Goal: Transaction & Acquisition: Purchase product/service

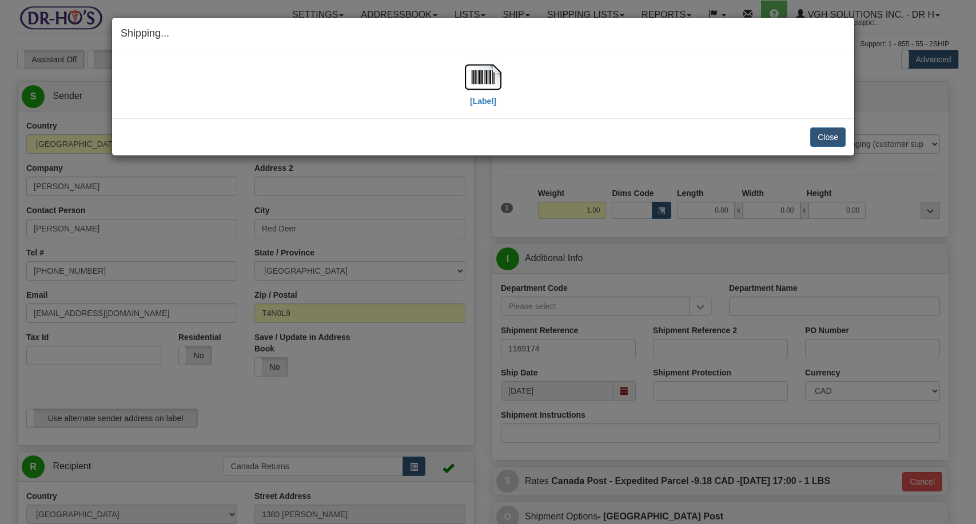
select select "AB"
click at [829, 143] on button "Close" at bounding box center [827, 136] width 35 height 19
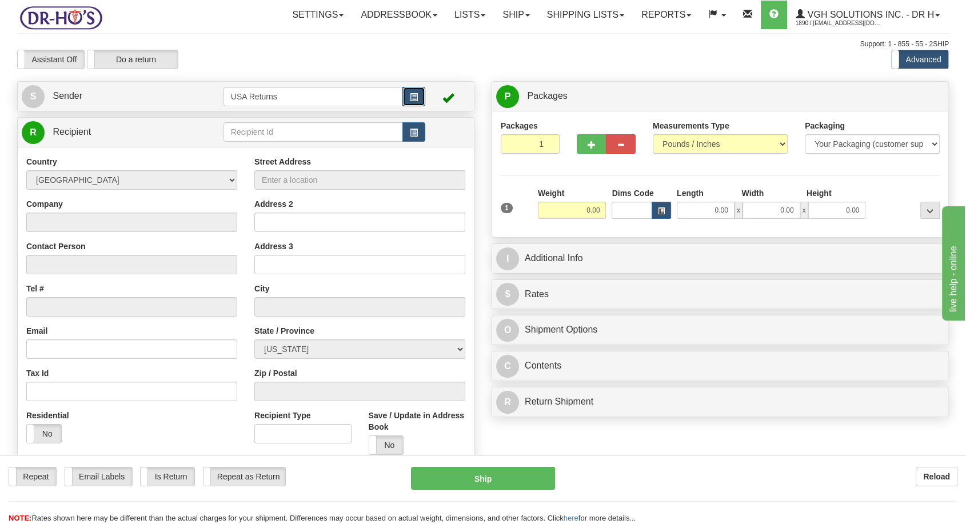
click at [417, 95] on span "button" at bounding box center [414, 97] width 8 height 7
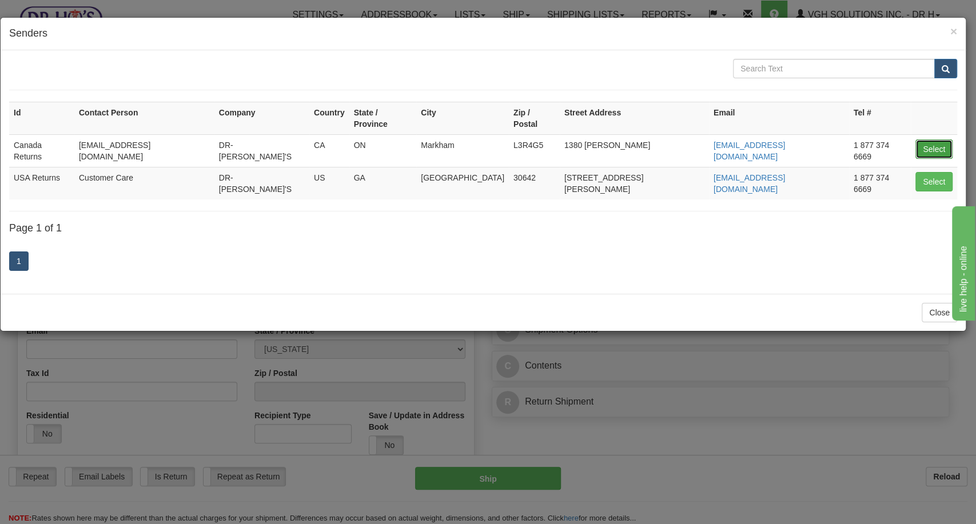
click at [933, 139] on button "Select" at bounding box center [933, 148] width 37 height 19
type input "Canada Returns"
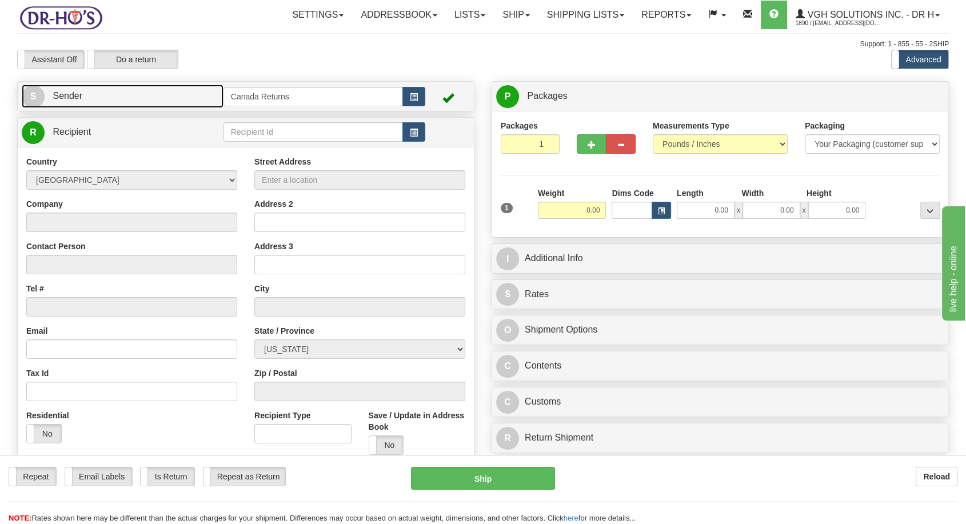
click at [37, 95] on span "S" at bounding box center [33, 96] width 23 height 23
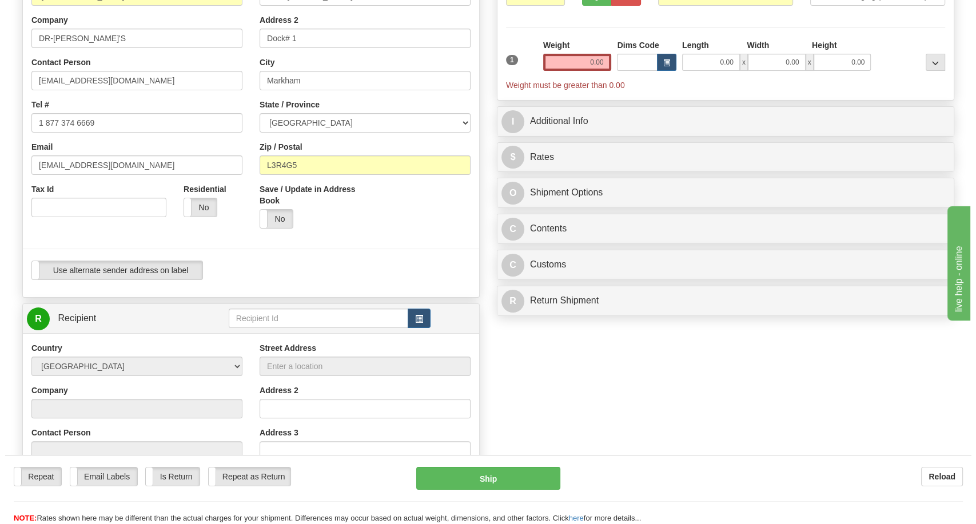
scroll to position [254, 0]
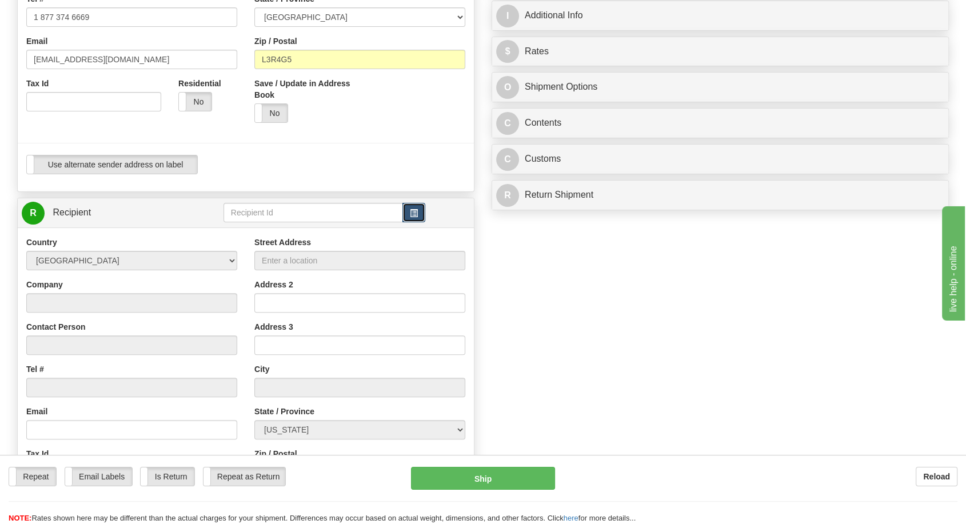
click at [421, 211] on button "button" at bounding box center [413, 212] width 23 height 19
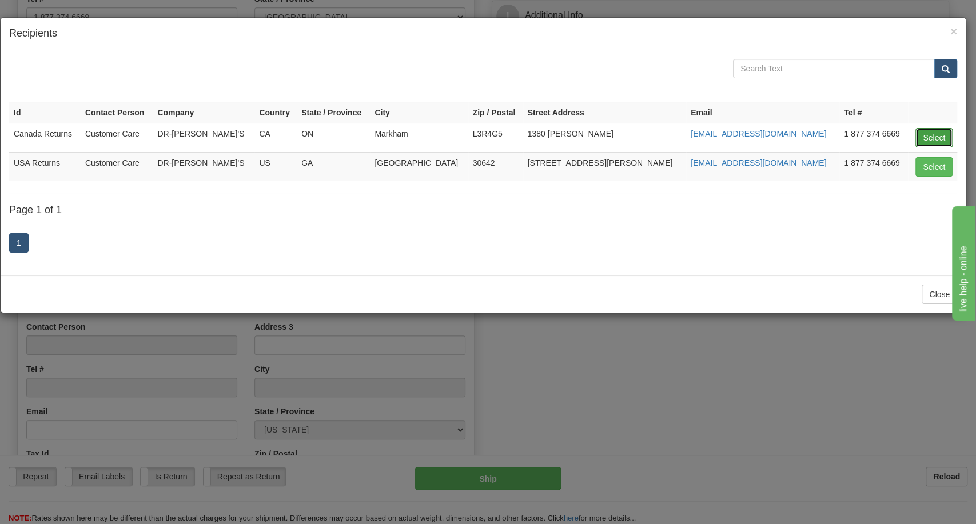
click at [926, 129] on button "Select" at bounding box center [933, 137] width 37 height 19
type input "Canada Returns"
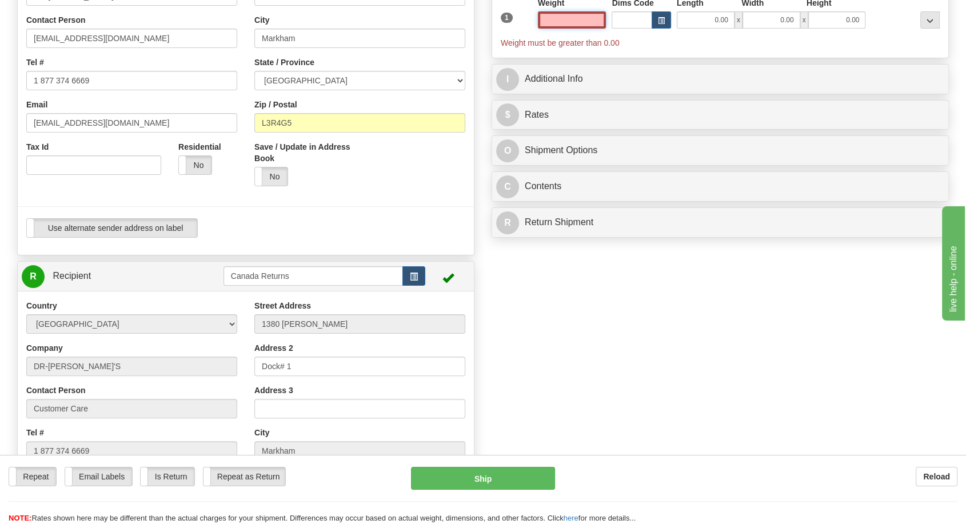
scroll to position [0, 0]
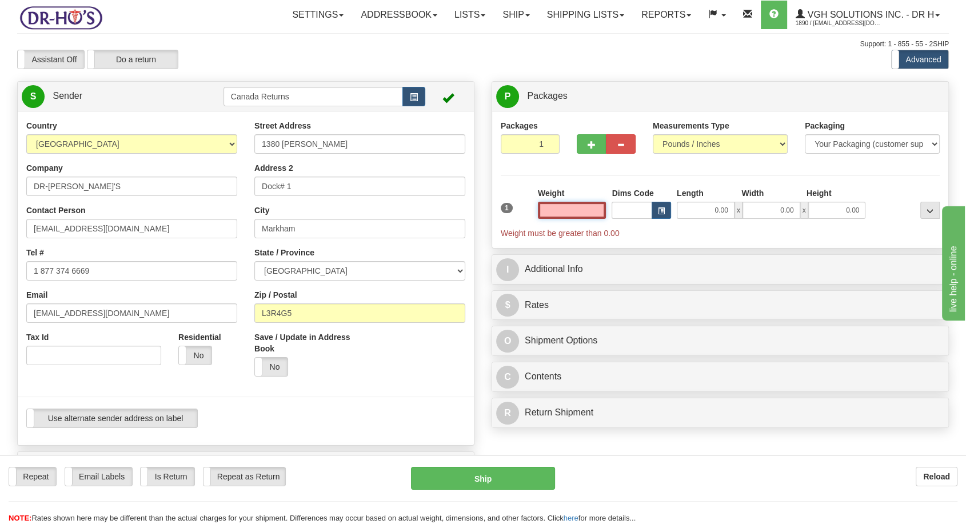
click at [583, 203] on input "text" at bounding box center [572, 210] width 69 height 17
click at [594, 213] on input "text" at bounding box center [572, 210] width 69 height 17
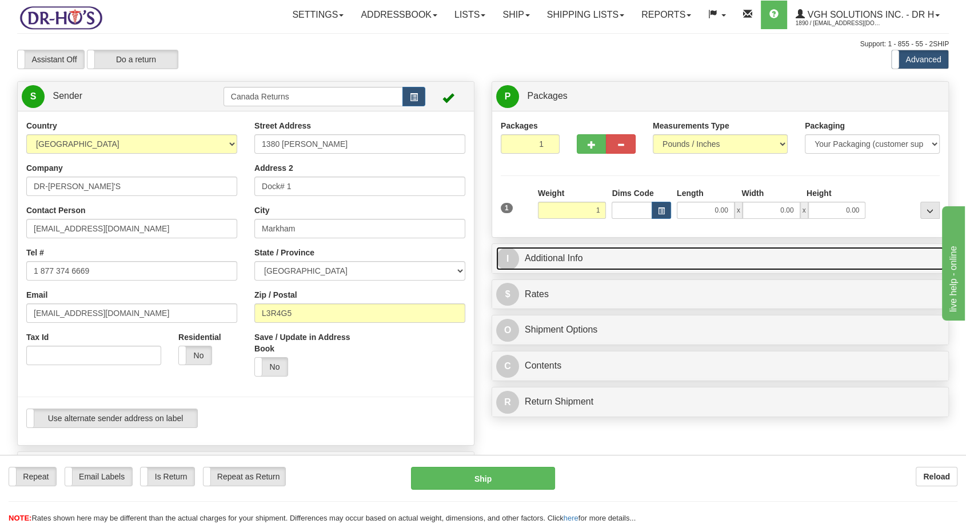
type input "1.00"
click at [562, 262] on link "I Additional Info" at bounding box center [720, 258] width 448 height 23
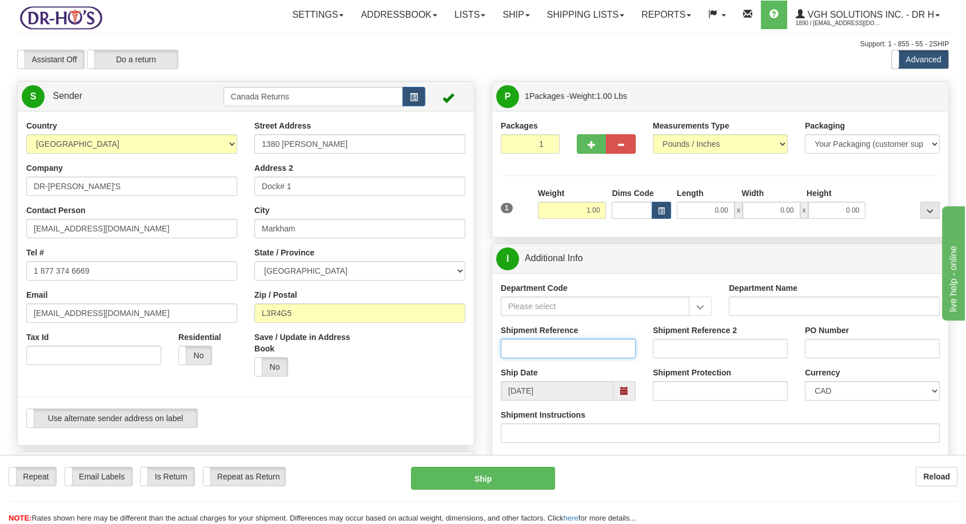
click at [530, 340] on input "Shipment Reference" at bounding box center [568, 348] width 135 height 19
paste input "1200006"
type input "1200006"
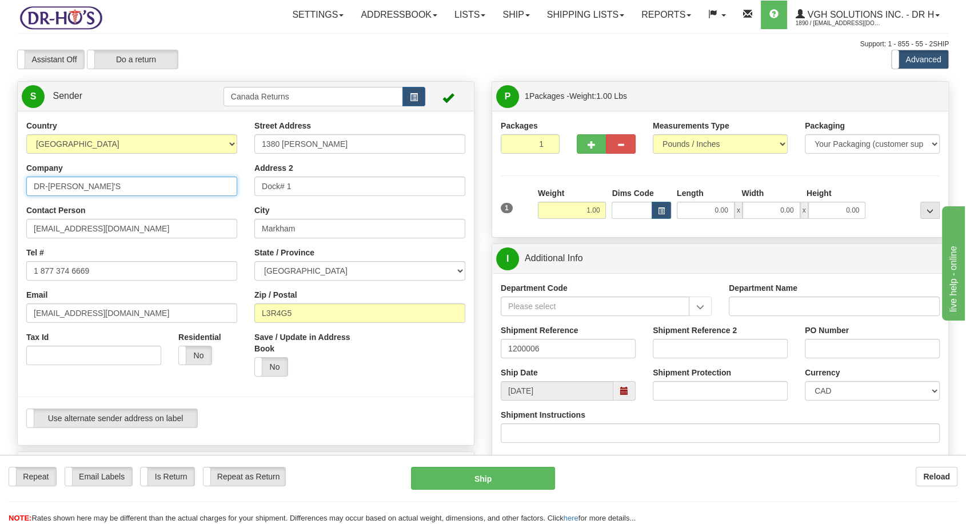
click at [56, 190] on input "DR-[PERSON_NAME]'S" at bounding box center [131, 186] width 211 height 19
paste input "[PERSON_NAME]"
type input "[PERSON_NAME]"
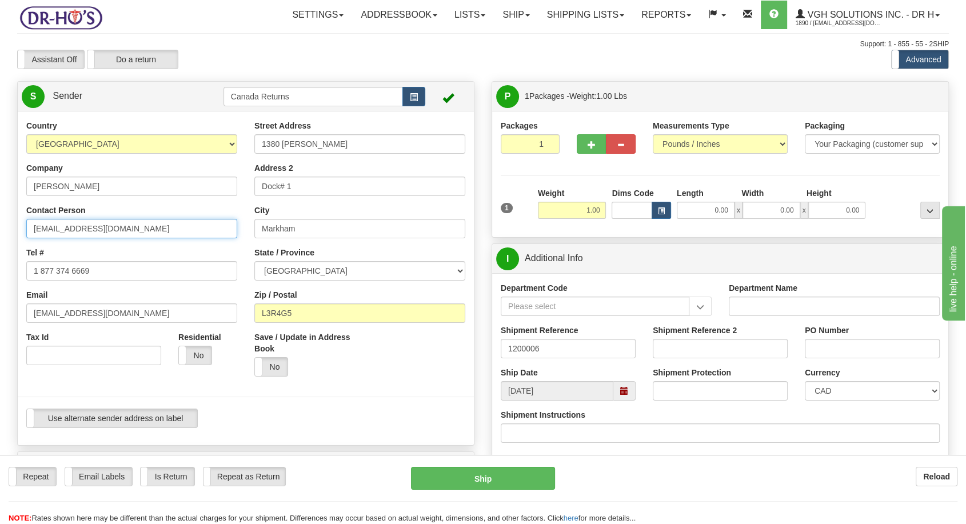
click at [77, 219] on input "[EMAIL_ADDRESS][DOMAIN_NAME]" at bounding box center [131, 228] width 211 height 19
paste input "[PERSON_NAME]"
type input "[PERSON_NAME]"
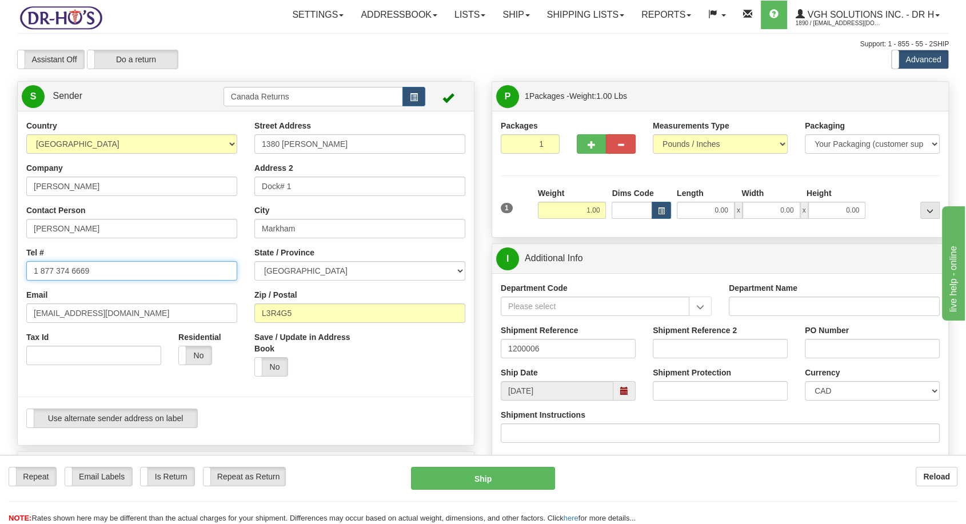
click at [70, 266] on input "1 877 374 6669" at bounding box center [131, 270] width 211 height 19
paste input "4033208403"
type input "4033208403"
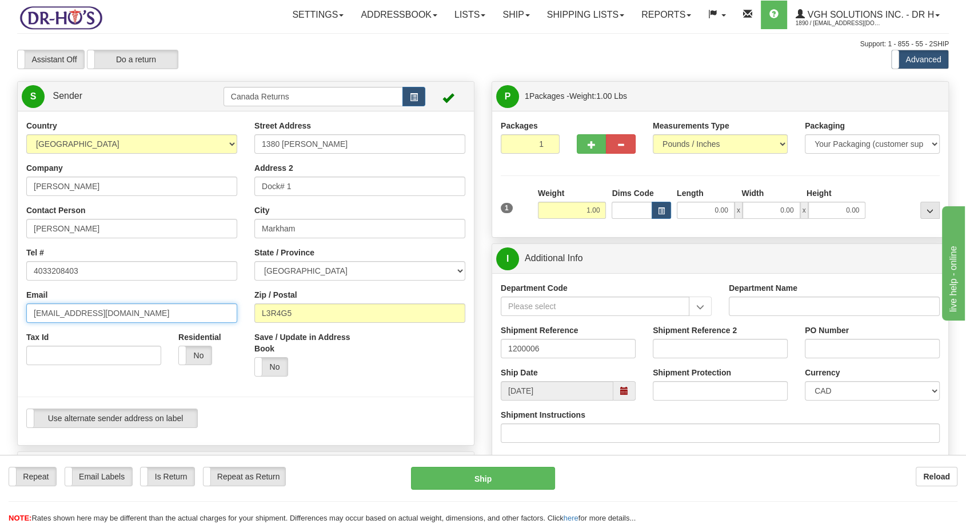
click at [33, 309] on input "[EMAIL_ADDRESS][DOMAIN_NAME]" at bounding box center [131, 312] width 211 height 19
paste input "[PERSON_NAME][EMAIL_ADDRESS][PERSON_NAME][DOMAIN_NAME]"
type input "[PERSON_NAME][EMAIL_ADDRESS][PERSON_NAME][DOMAIN_NAME]"
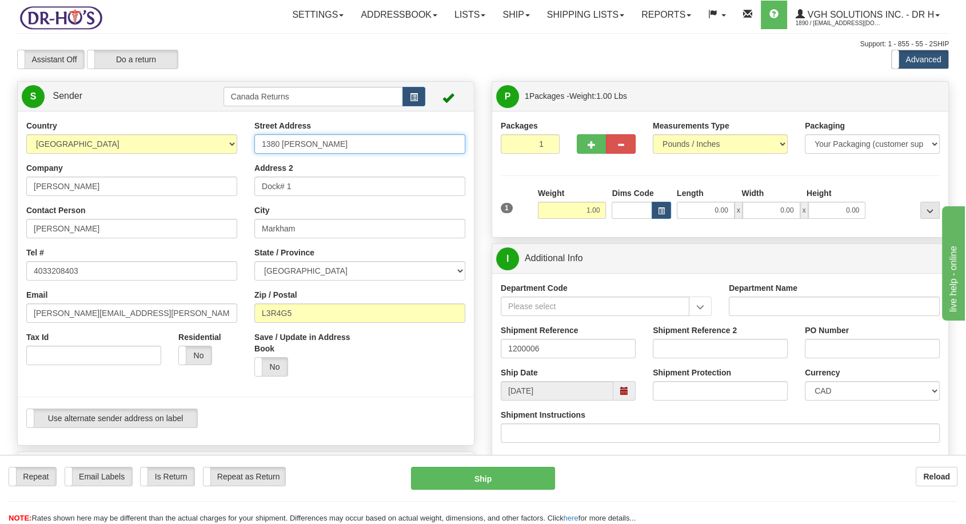
click at [314, 152] on input "1380 [PERSON_NAME]" at bounding box center [359, 143] width 211 height 19
paste input "[STREET_ADDRESS]"
type input "[STREET_ADDRESS]"
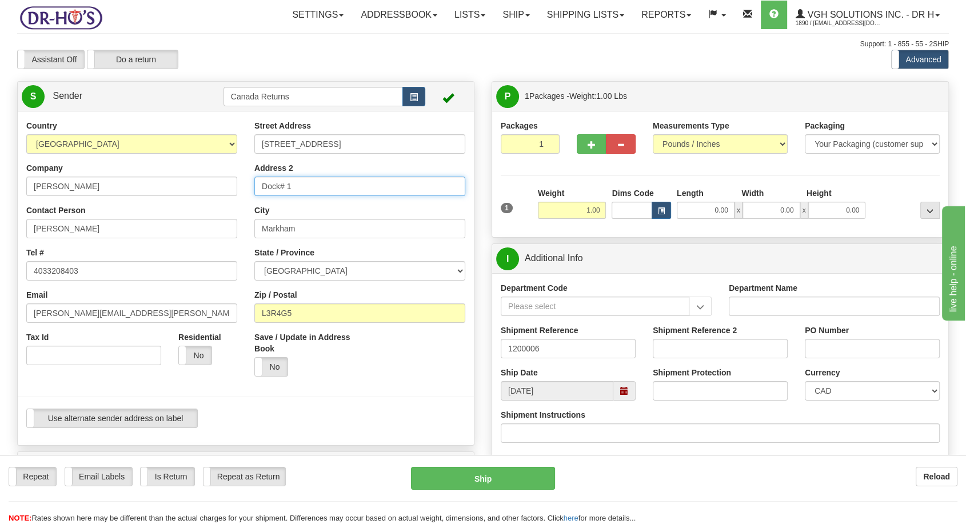
click at [285, 181] on input "Dock# 1" at bounding box center [359, 186] width 211 height 19
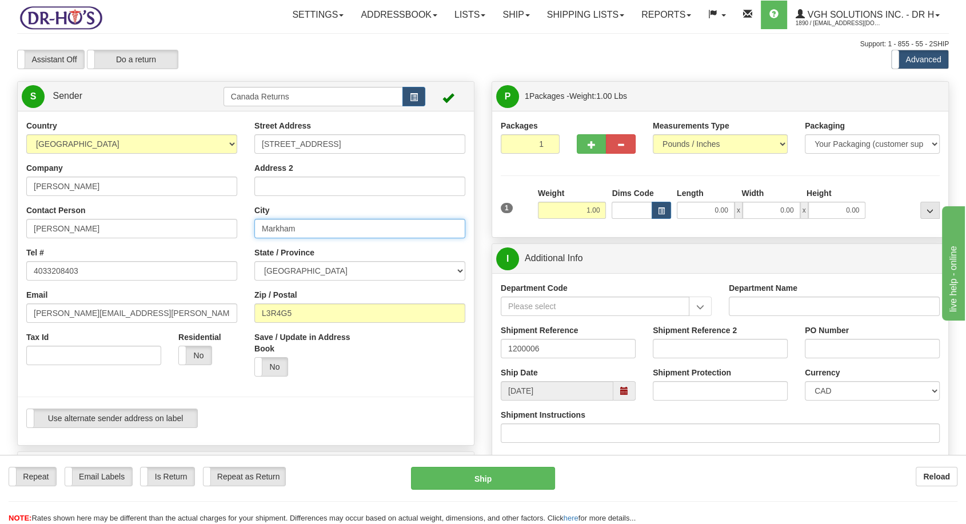
click at [291, 230] on input "Markham" at bounding box center [359, 228] width 211 height 19
paste input "Lethbridge"
type input "Lethbridge"
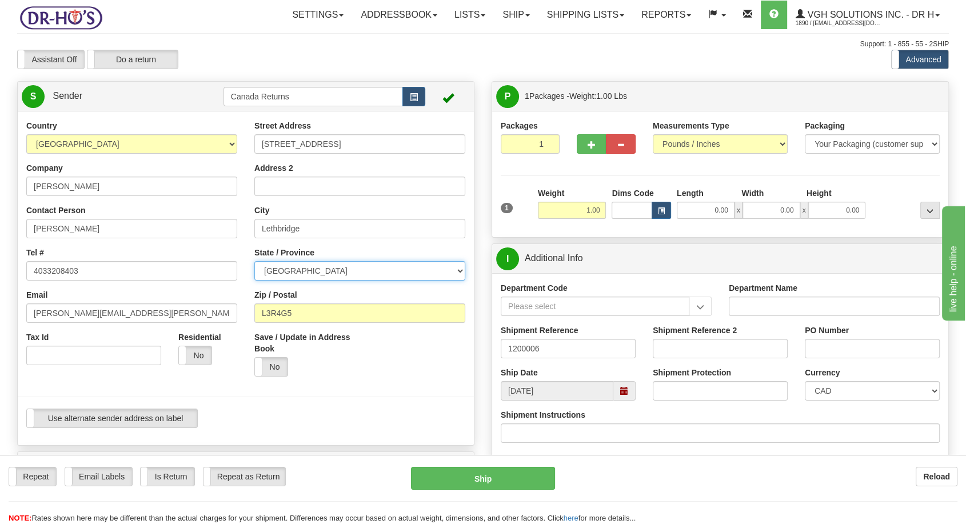
click at [319, 273] on select "[GEOGRAPHIC_DATA] [GEOGRAPHIC_DATA] [GEOGRAPHIC_DATA] [GEOGRAPHIC_DATA] [GEOGRA…" at bounding box center [359, 270] width 211 height 19
select select "AB"
click at [254, 261] on select "[GEOGRAPHIC_DATA] [GEOGRAPHIC_DATA] [GEOGRAPHIC_DATA] [GEOGRAPHIC_DATA] [GEOGRA…" at bounding box center [359, 270] width 211 height 19
click at [274, 315] on input "L3R4G5" at bounding box center [359, 312] width 211 height 19
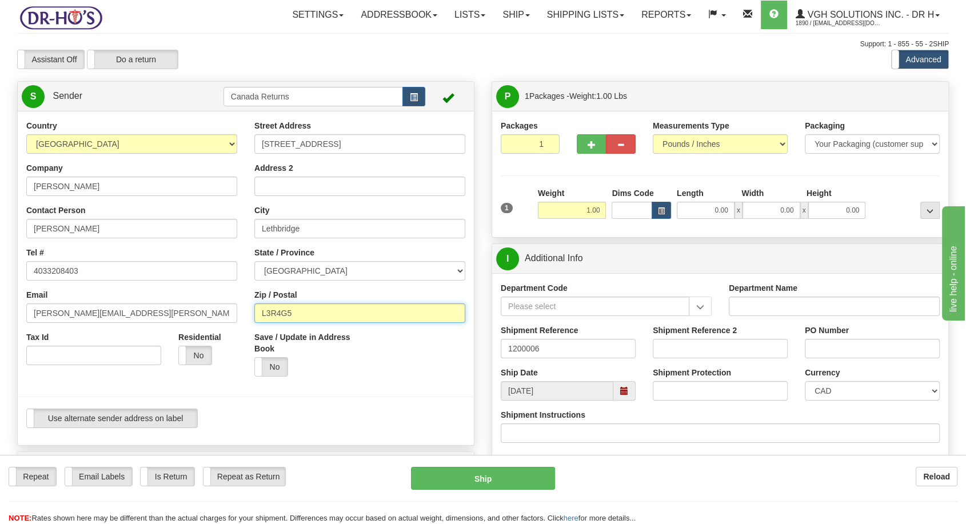
click at [274, 315] on input "L3R4G5" at bounding box center [359, 312] width 211 height 19
paste input "T1H5Z3"
type input "T1H5Z3"
click at [621, 392] on span at bounding box center [624, 391] width 8 height 8
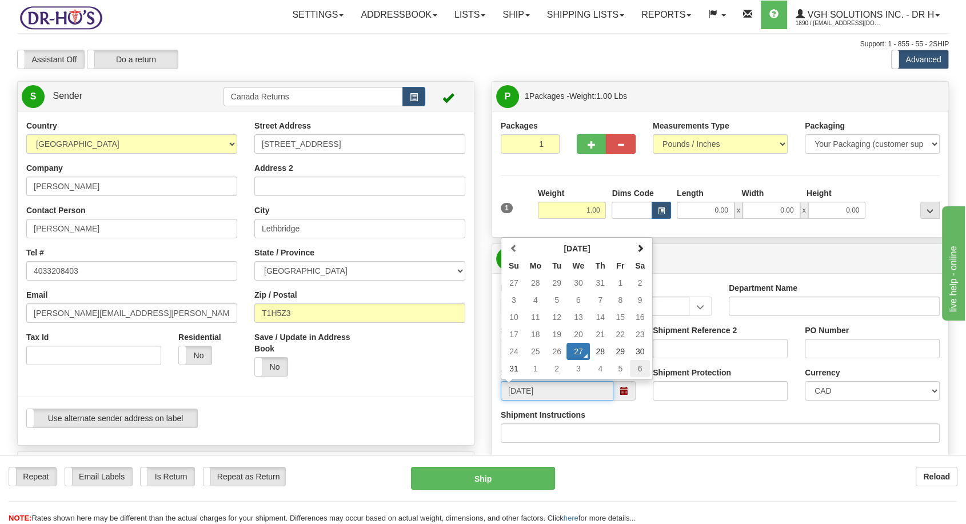
scroll to position [63, 0]
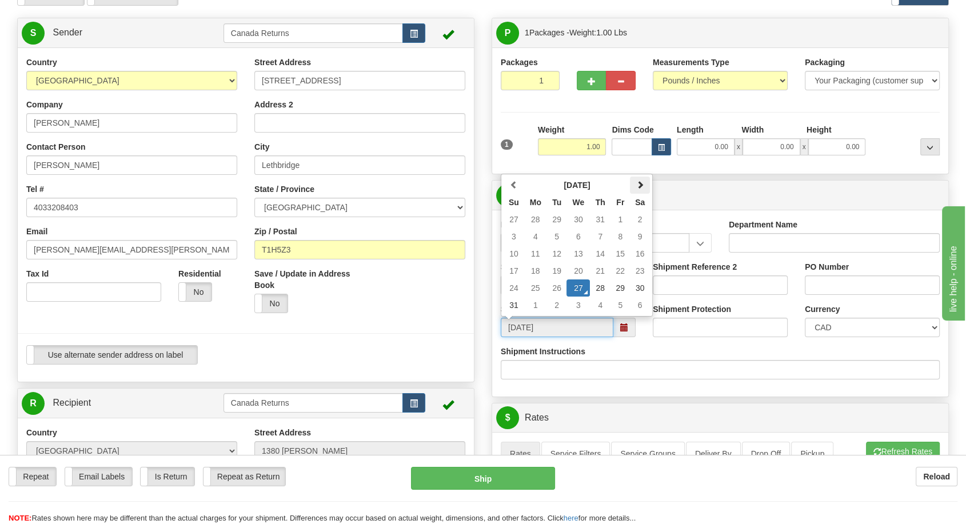
click at [645, 185] on th at bounding box center [640, 185] width 20 height 17
click at [536, 232] on td "8" at bounding box center [535, 236] width 23 height 17
type input "[DATE]"
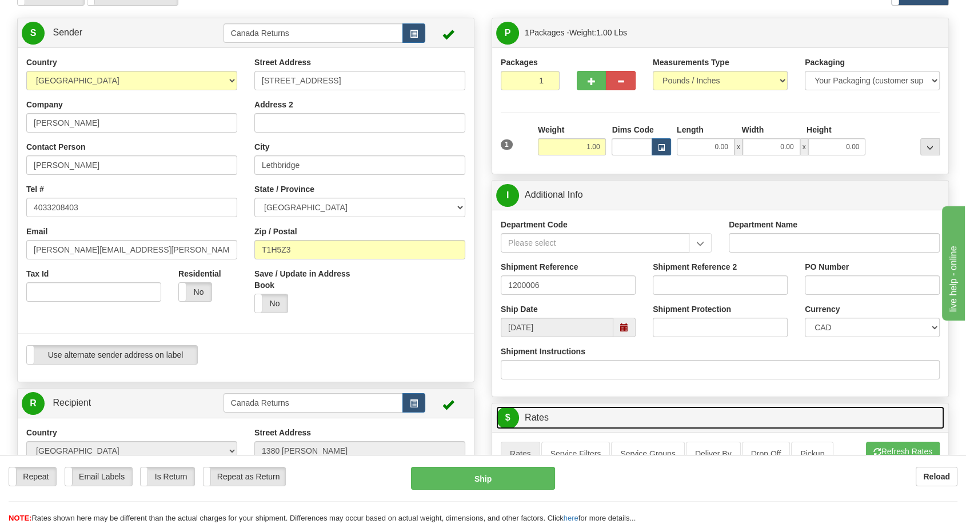
click at [601, 408] on link "$ Rates" at bounding box center [720, 417] width 448 height 23
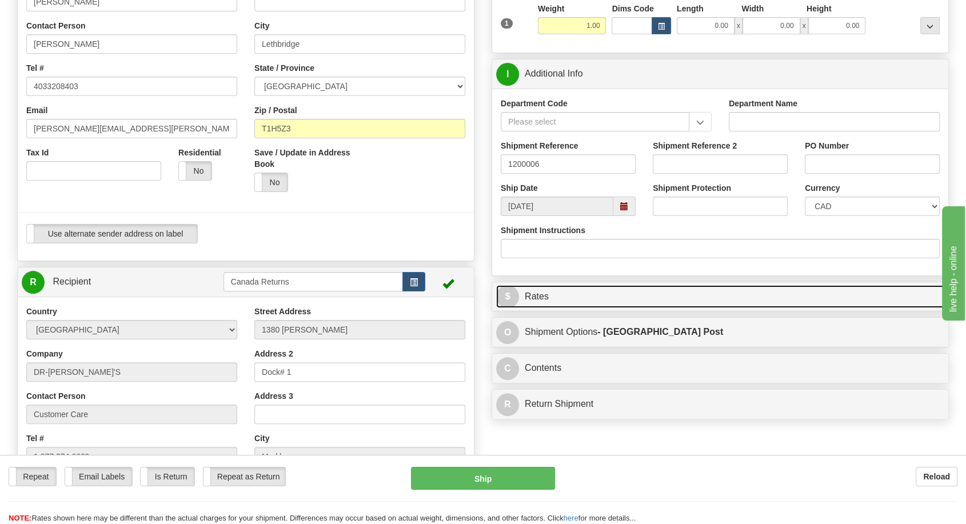
scroll to position [190, 0]
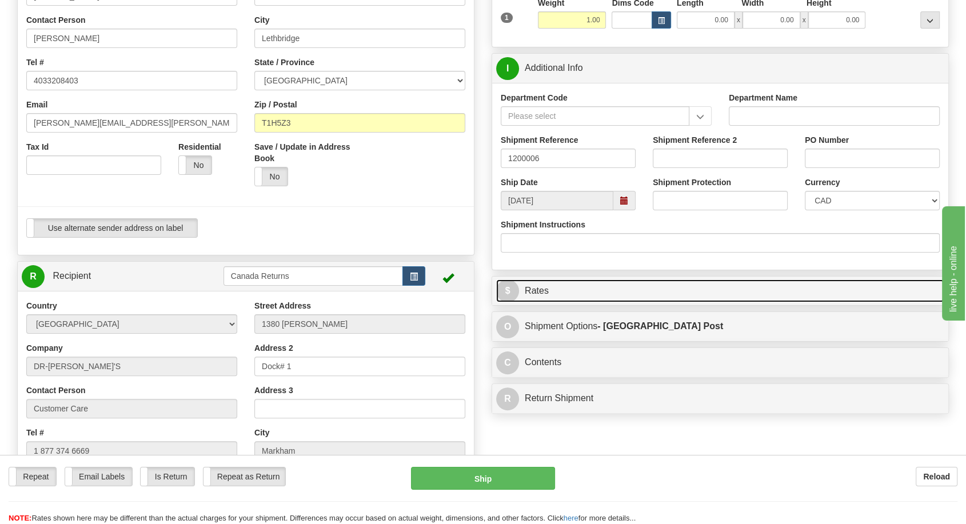
click at [564, 284] on link "$ Rates" at bounding box center [720, 290] width 448 height 23
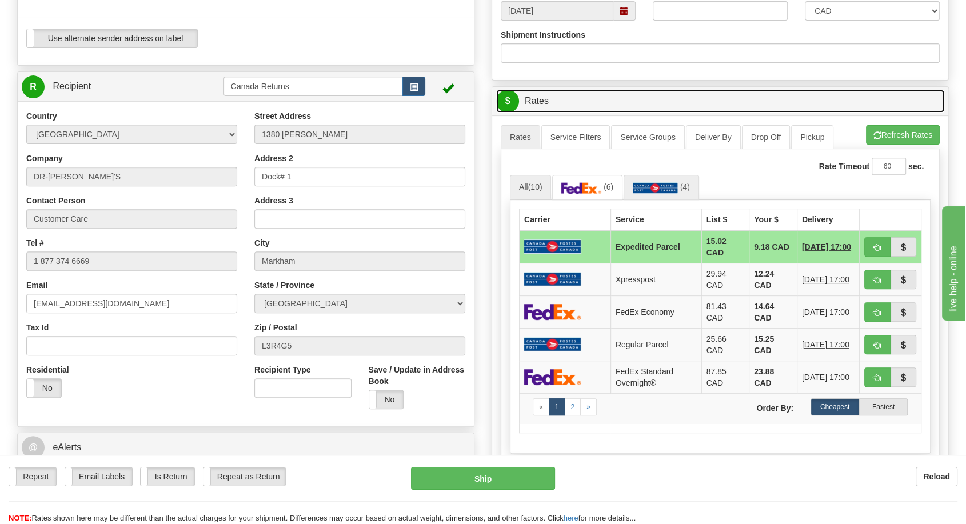
scroll to position [381, 0]
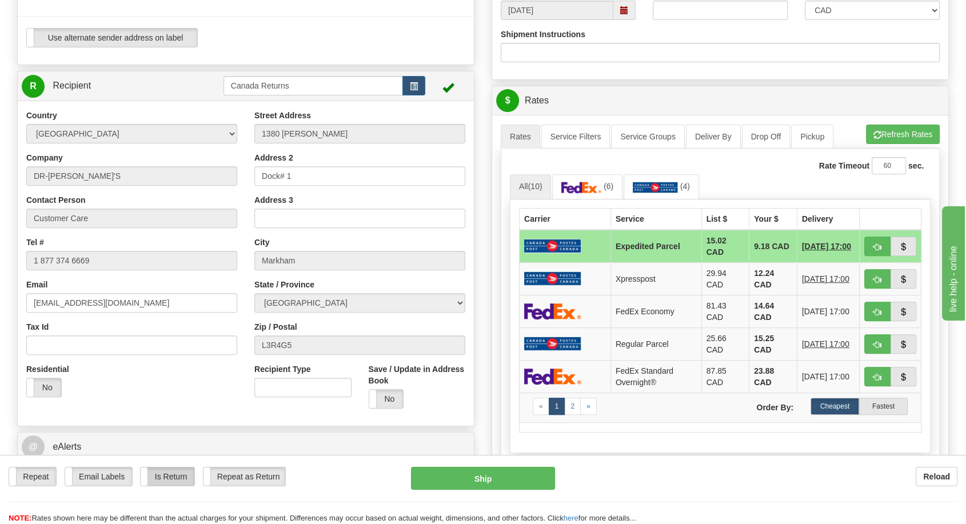
click at [170, 472] on label "Is Return" at bounding box center [167, 477] width 53 height 18
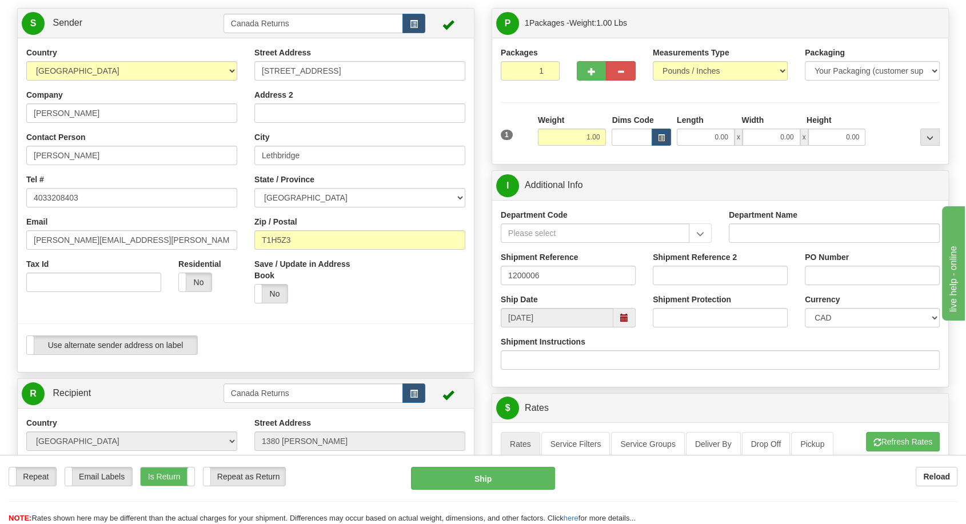
scroll to position [0, 0]
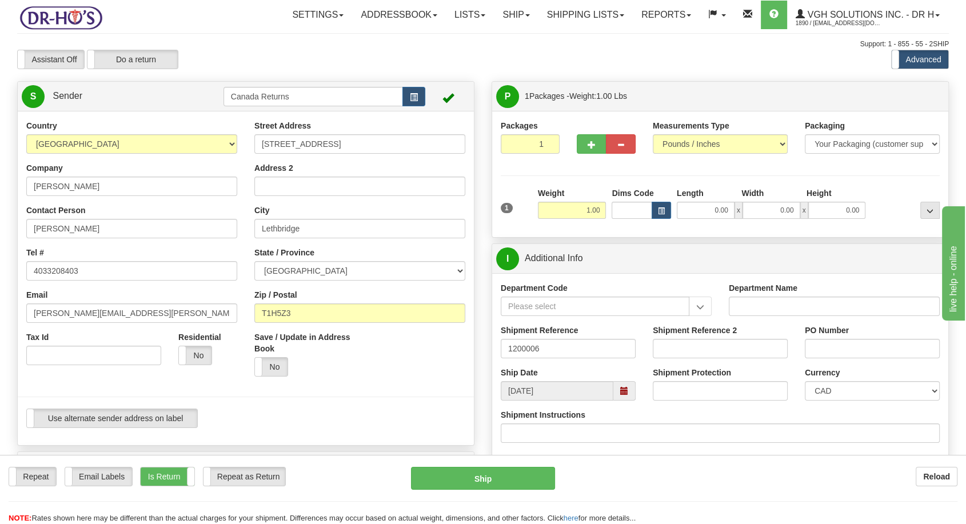
click at [622, 392] on span at bounding box center [624, 391] width 8 height 8
click at [692, 417] on div "Shipment Instructions" at bounding box center [720, 426] width 439 height 34
